Goal: Register for event/course

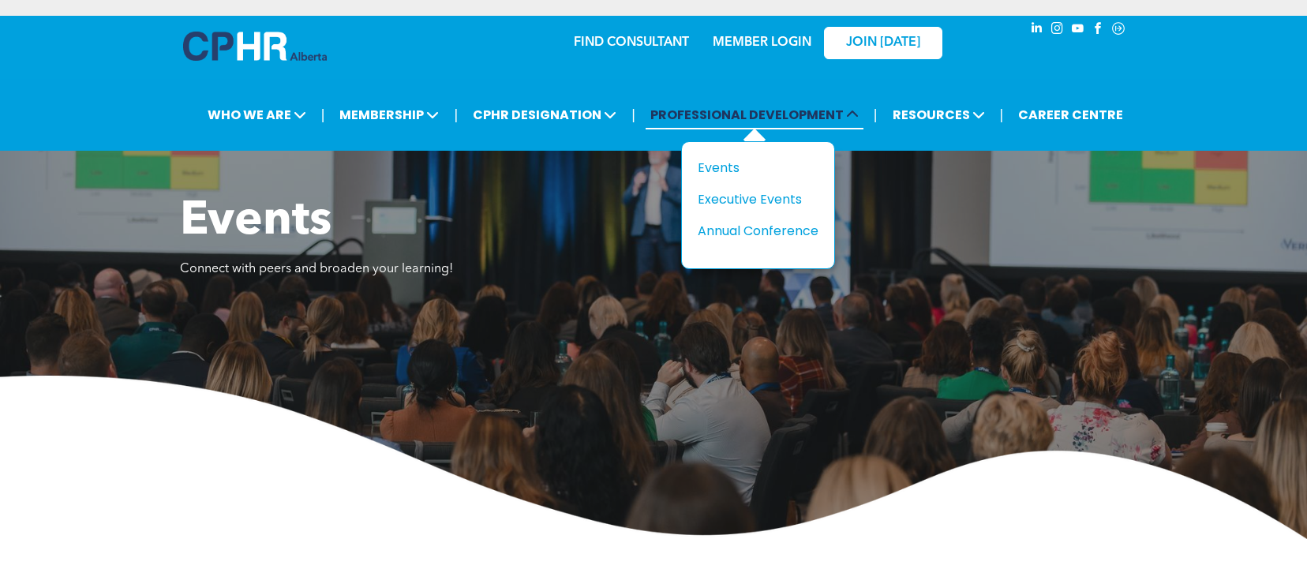
click at [735, 110] on span "PROFESSIONAL DEVELOPMENT" at bounding box center [754, 114] width 218 height 29
click at [738, 163] on div "Events" at bounding box center [752, 168] width 109 height 20
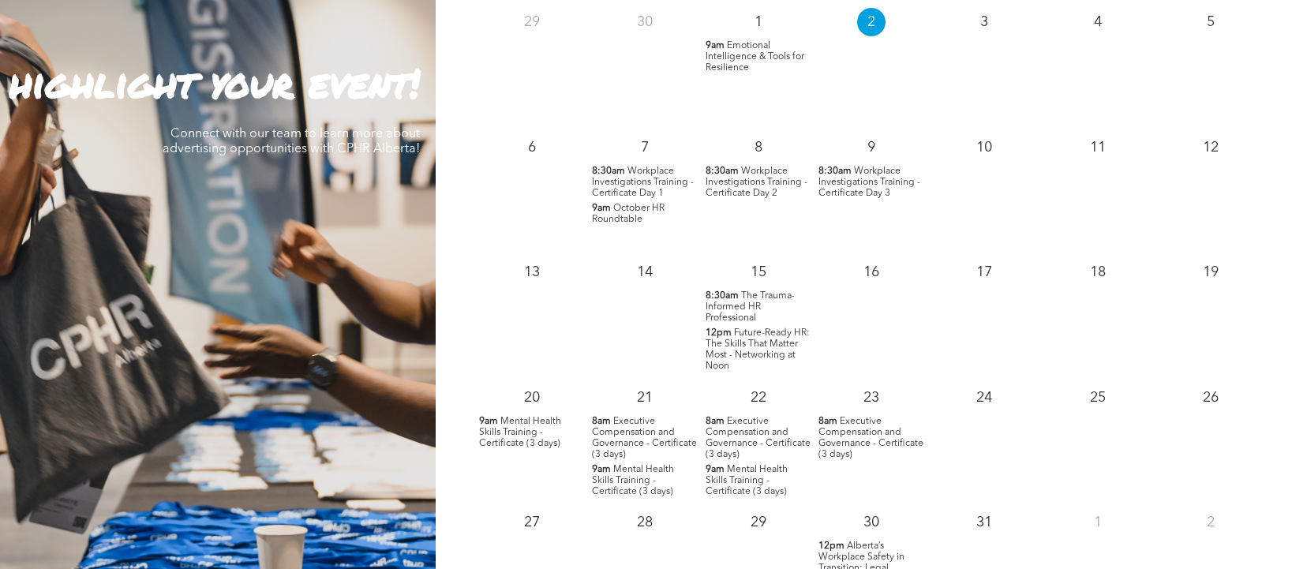
scroll to position [1736, 0]
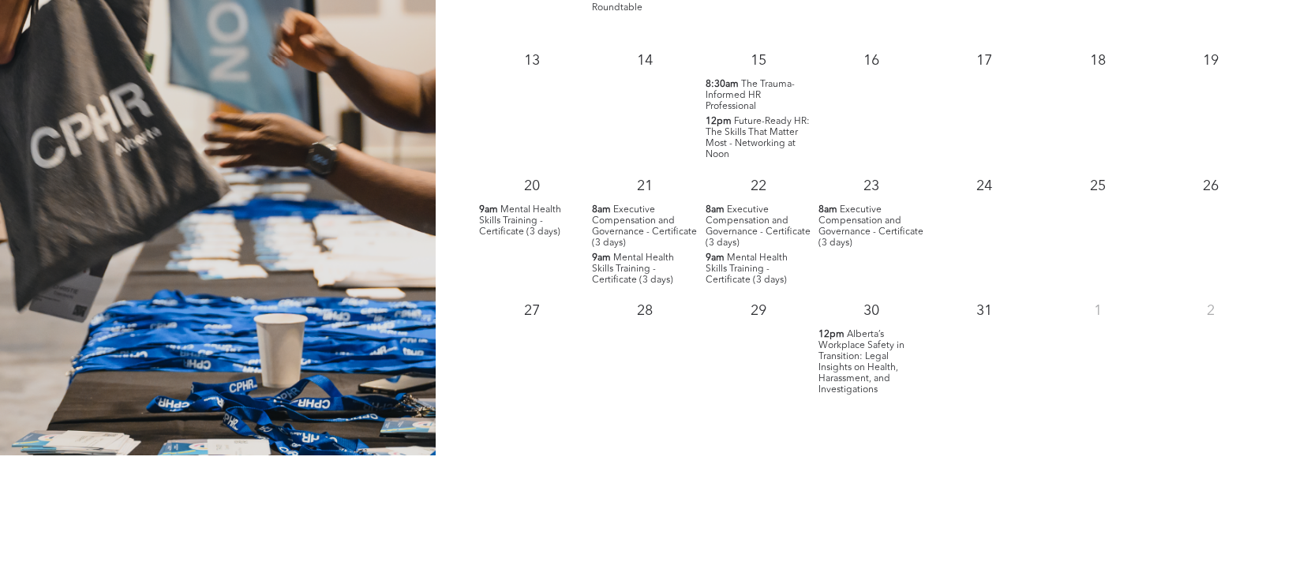
click at [851, 354] on span "Alberta’s Workplace Safety in Transition: Legal Insights on Health, Harassment,…" at bounding box center [861, 362] width 86 height 65
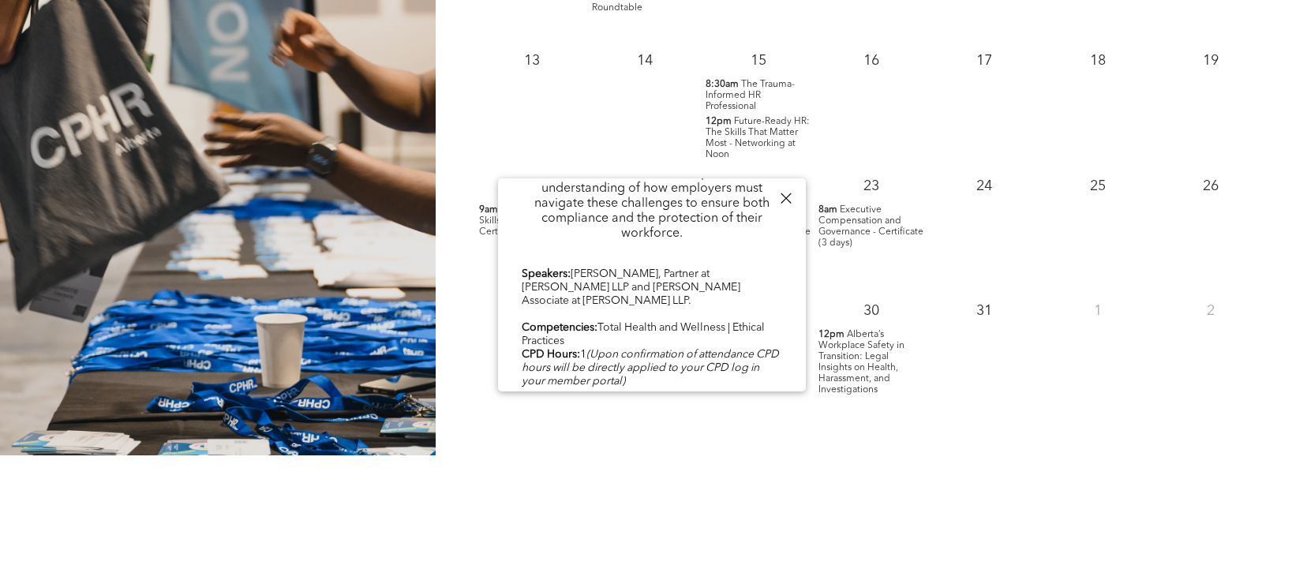
scroll to position [776, 0]
